Goal: Task Accomplishment & Management: Use online tool/utility

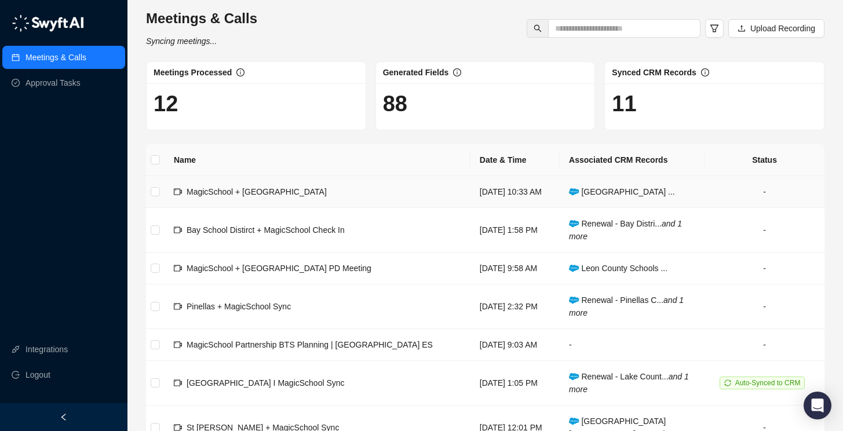
click at [289, 196] on span "MagicSchool + [GEOGRAPHIC_DATA]" at bounding box center [257, 191] width 140 height 9
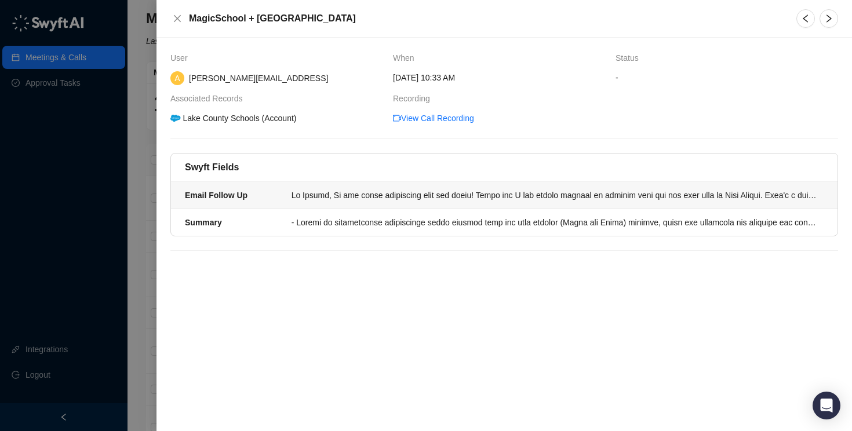
click at [469, 196] on div at bounding box center [553, 195] width 525 height 13
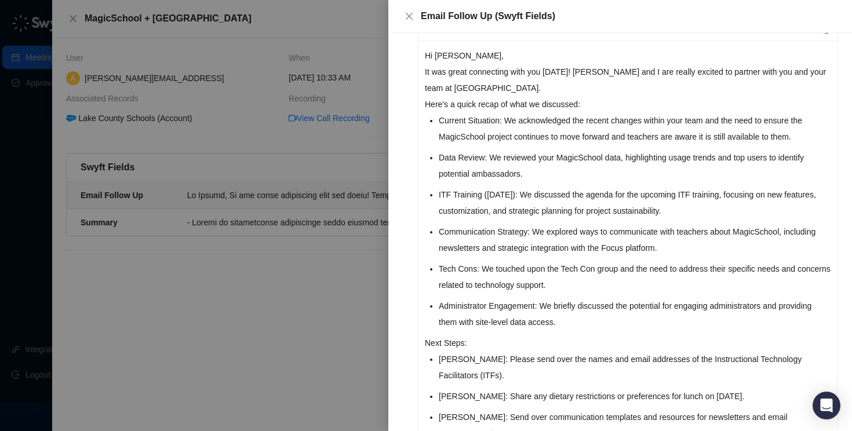
scroll to position [95, 0]
click at [516, 169] on li "Data Review: We reviewed your MagicSchool data, highlighting usage trends and t…" at bounding box center [635, 164] width 392 height 32
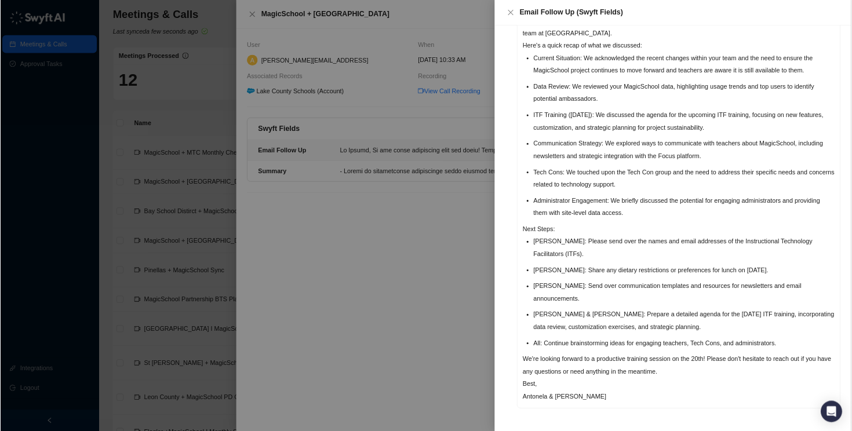
scroll to position [0, 0]
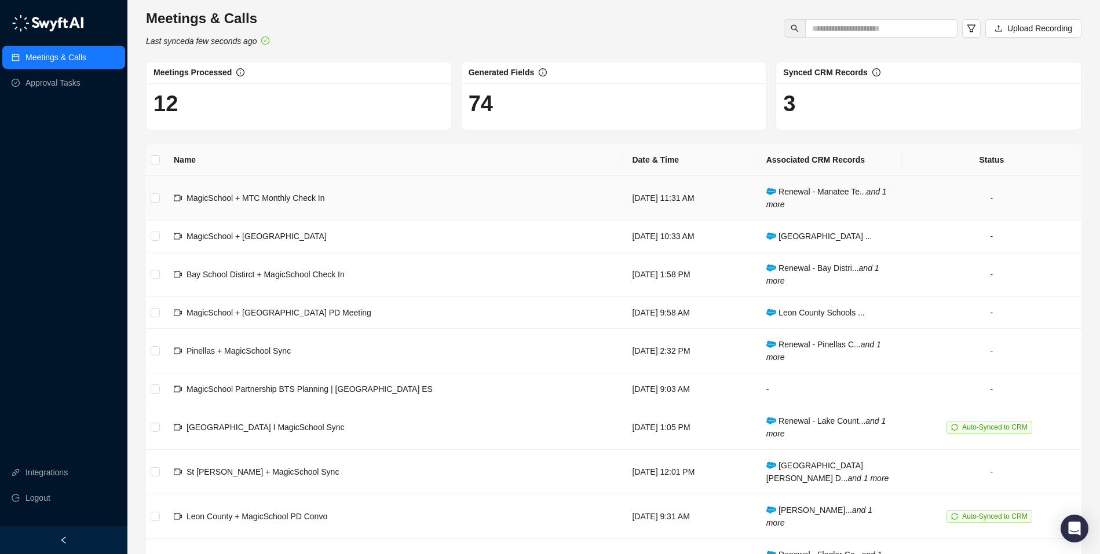
click at [316, 193] on span "MagicSchool + MTC Monthly Check In" at bounding box center [256, 197] width 138 height 9
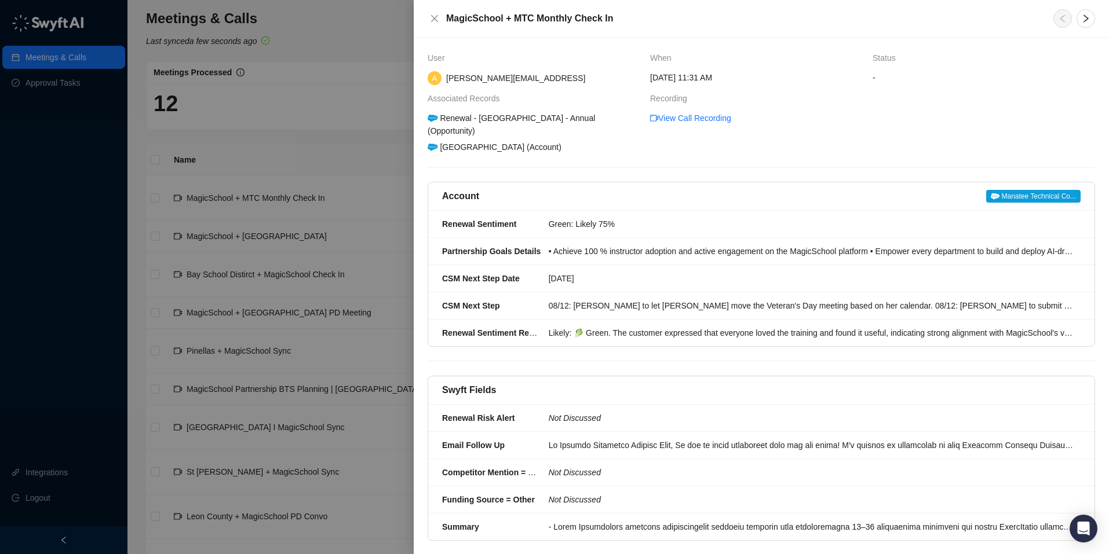
click at [284, 199] on div at bounding box center [554, 277] width 1109 height 554
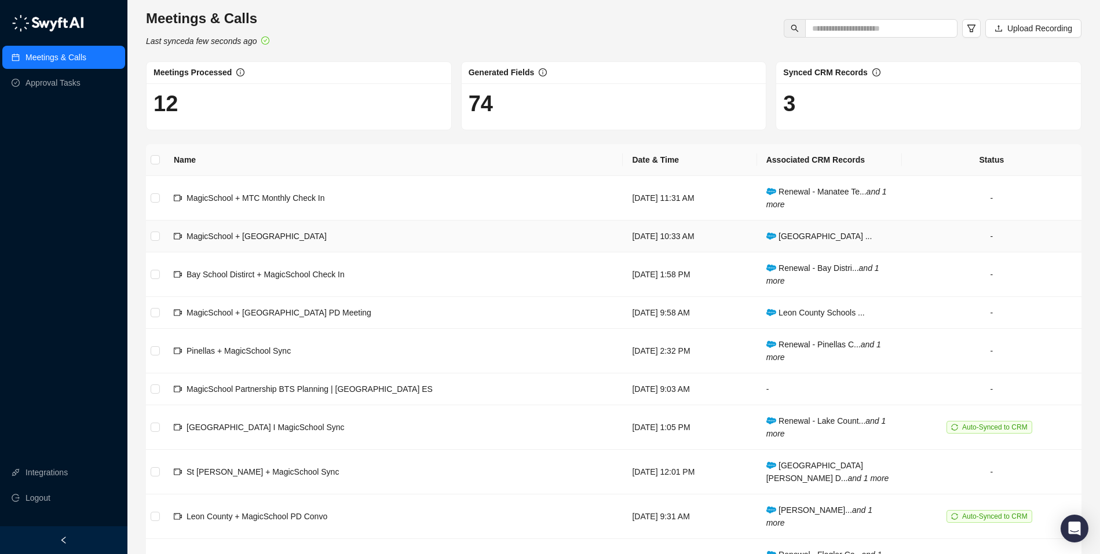
click at [284, 232] on span "MagicSchool + [GEOGRAPHIC_DATA]" at bounding box center [257, 236] width 140 height 9
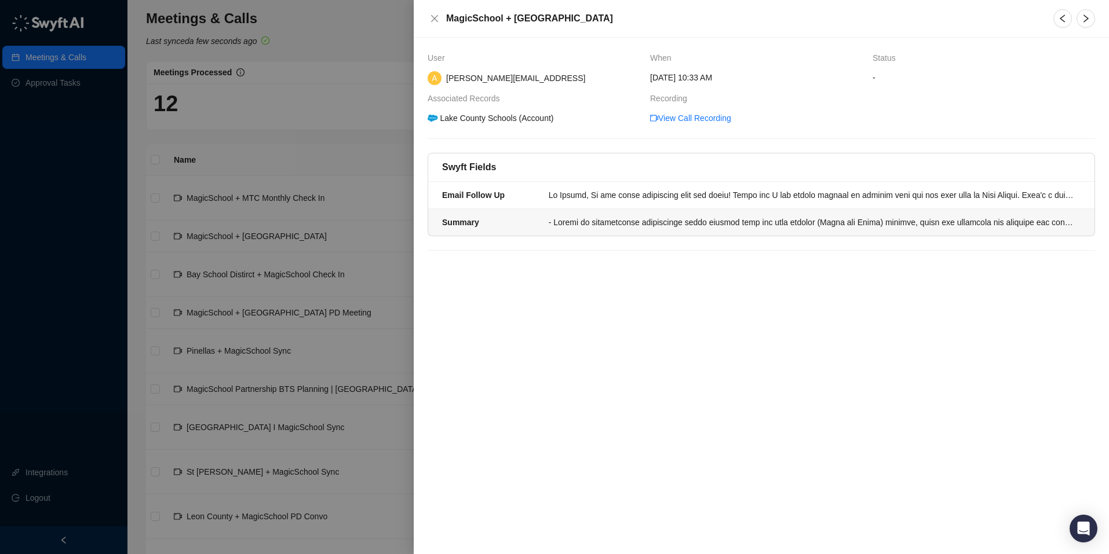
click at [510, 225] on div "Summary" at bounding box center [492, 222] width 100 height 13
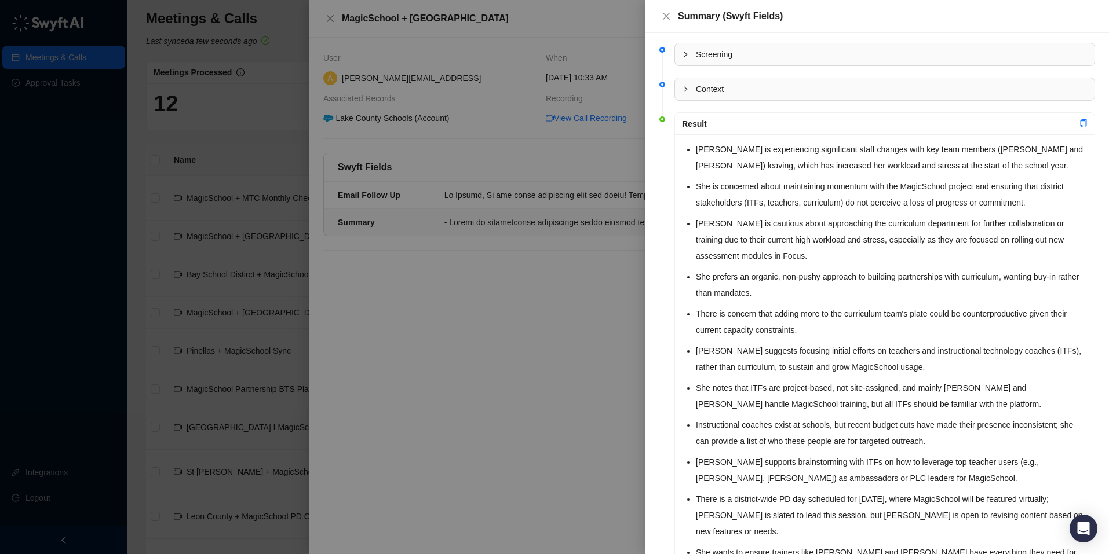
click at [500, 194] on div at bounding box center [554, 277] width 1109 height 554
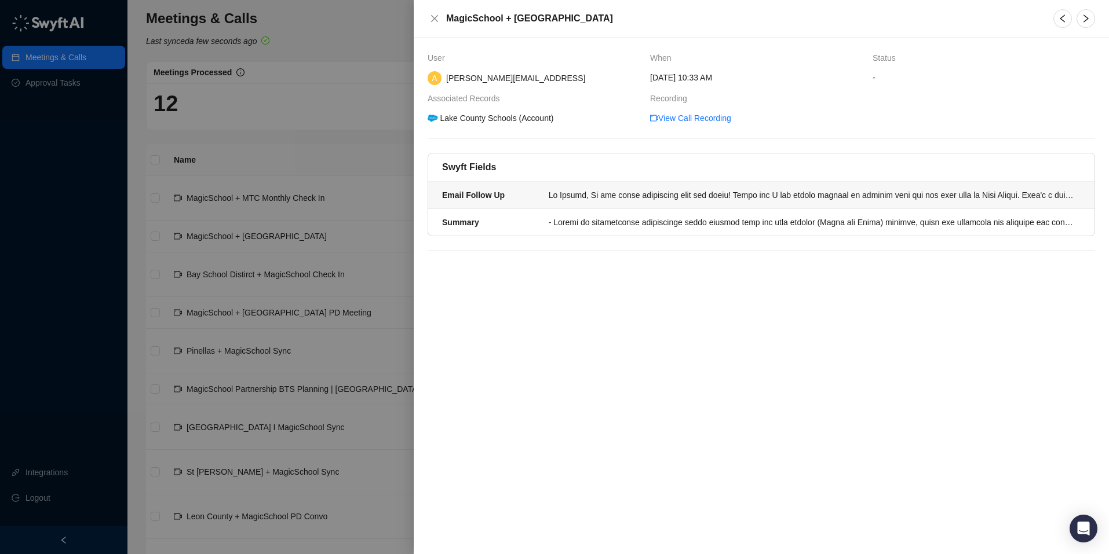
click at [478, 196] on strong "Email Follow Up" at bounding box center [473, 195] width 63 height 9
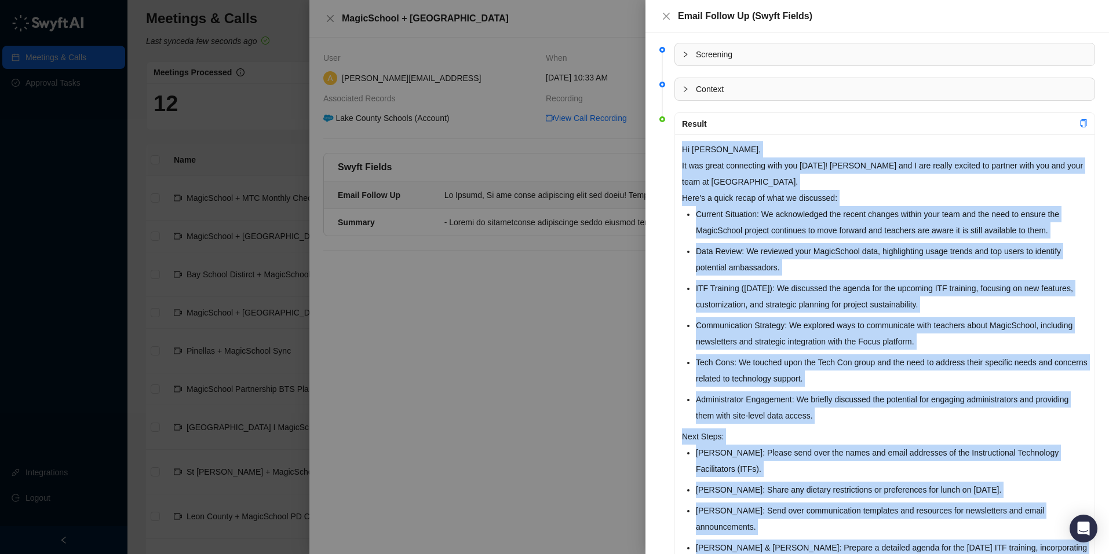
drag, startPoint x: 747, startPoint y: 510, endPoint x: 667, endPoint y: 155, distance: 364.5
click at [667, 155] on li "Result Hi Ashley, It was great connecting with you today! Julie and I are reall…" at bounding box center [877, 400] width 436 height 569
copy div "Hi Ashley, It was great connecting with you today! Julie and I are really excit…"
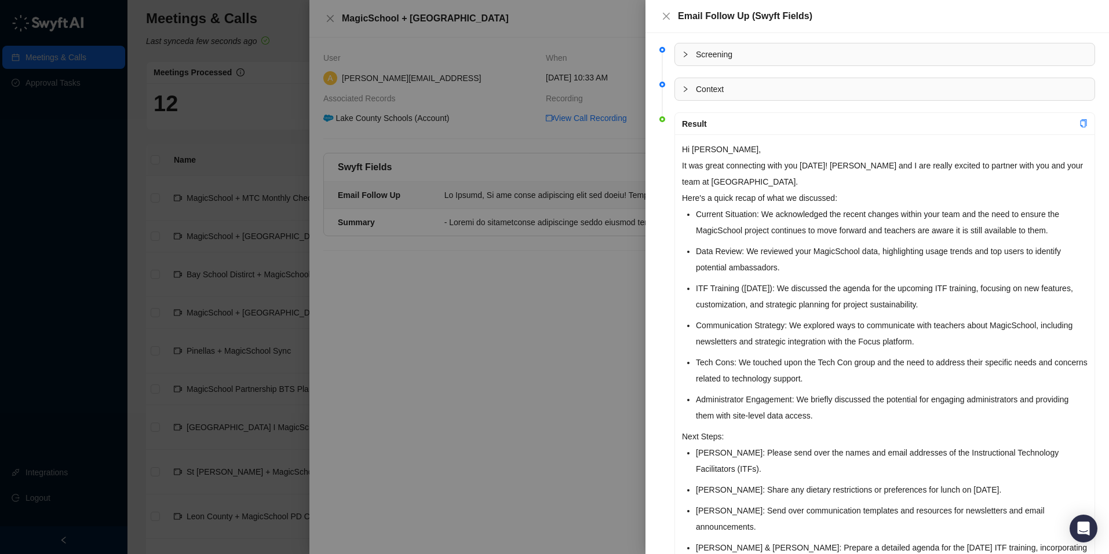
click at [86, 283] on div at bounding box center [554, 277] width 1109 height 554
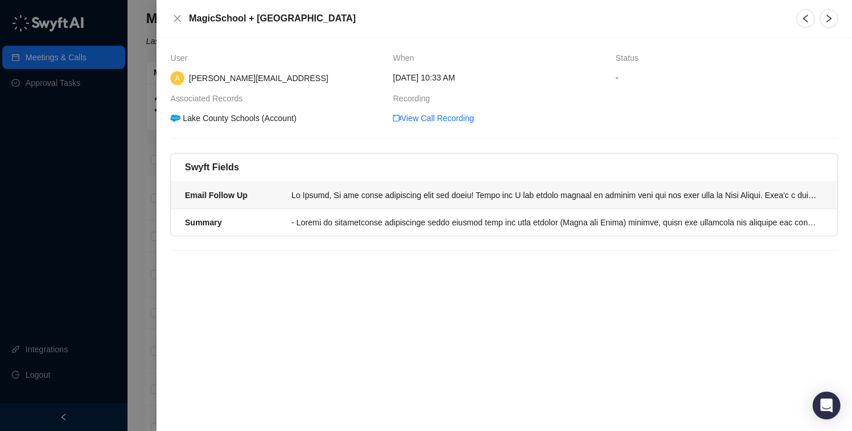
click at [353, 202] on li "Email Follow Up" at bounding box center [504, 195] width 666 height 27
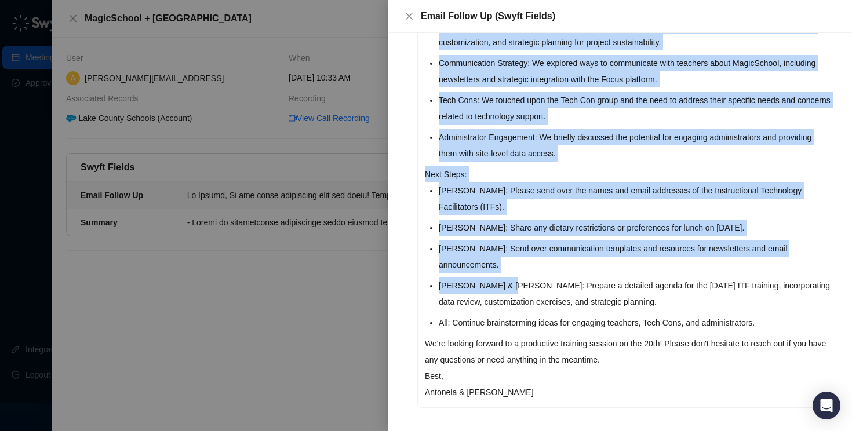
scroll to position [269, 0]
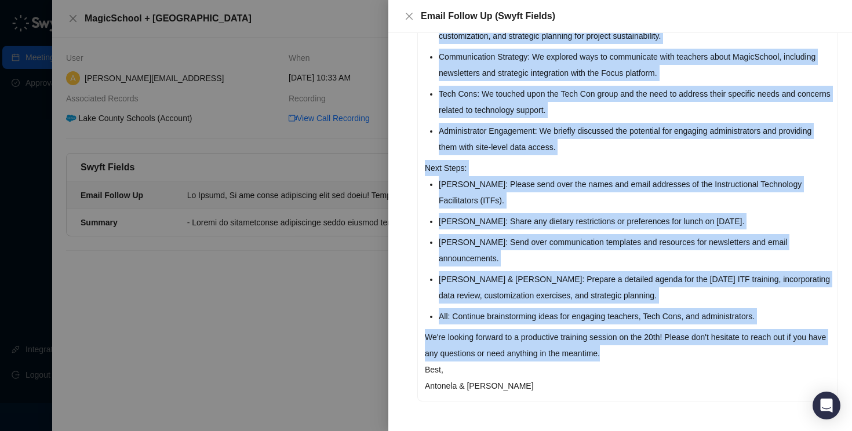
drag, startPoint x: 425, startPoint y: 151, endPoint x: 494, endPoint y: 371, distance: 231.4
copy div "It was great connecting with you today! Julie and I are really excited to partn…"
